Goal: Information Seeking & Learning: Learn about a topic

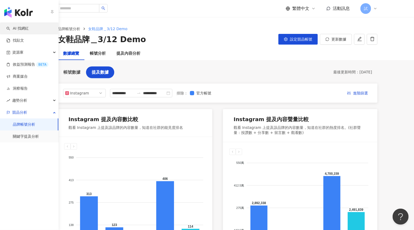
click at [11, 26] on link "AI 找網紅" at bounding box center [17, 28] width 22 height 5
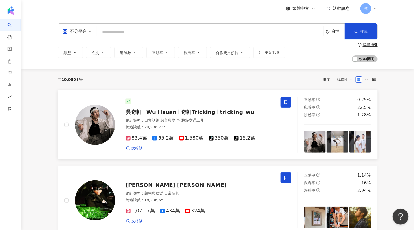
click at [138, 108] on div "[PERSON_NAME][PERSON_NAME] Hsuan 奇軒Tricking tricking_wu 網紅類型 ： 日常話題 · 教育與學習 · 運…" at bounding box center [194, 125] width 159 height 52
